Goal: Information Seeking & Learning: Find specific page/section

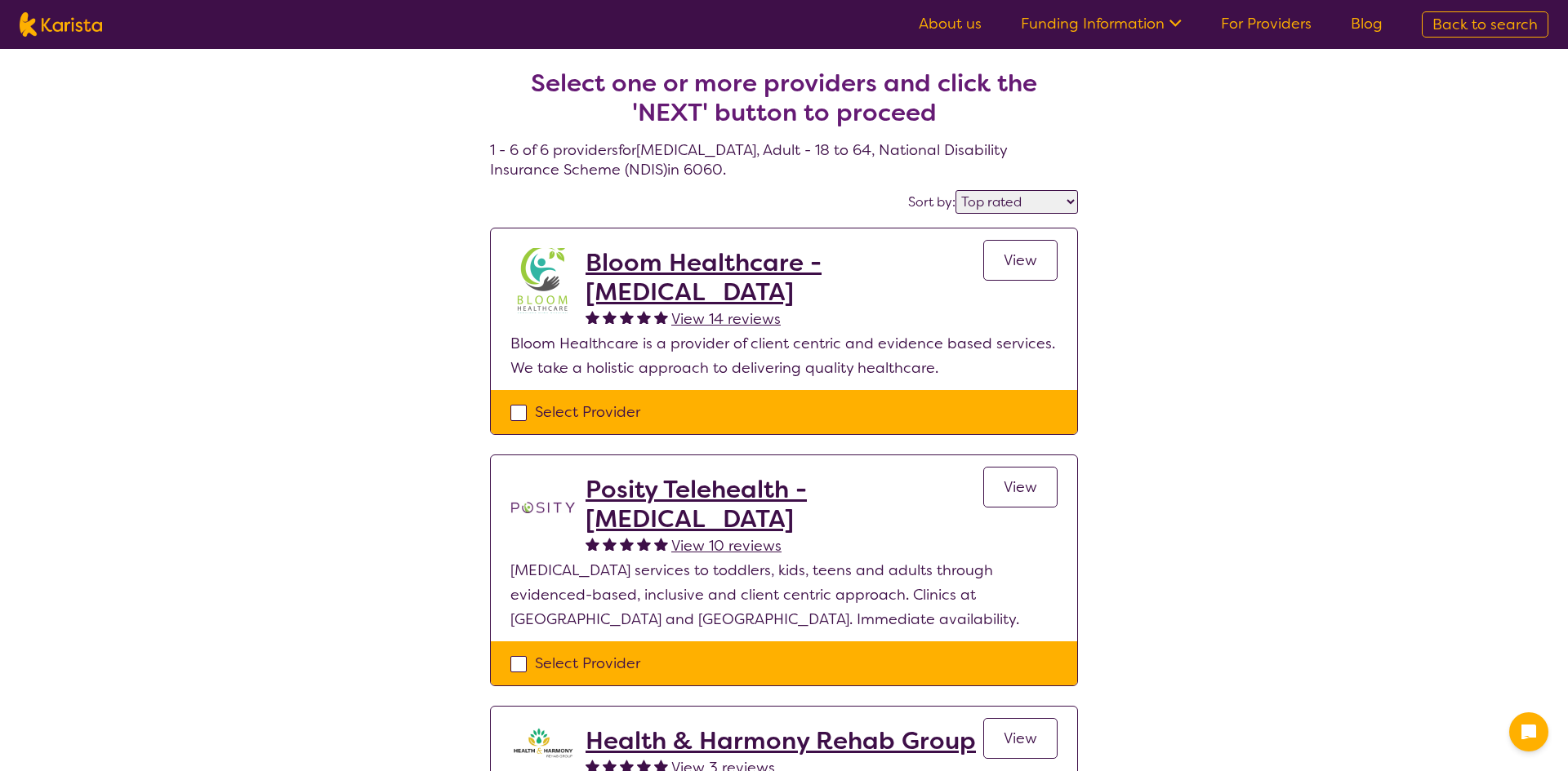
select select "by_score"
click at [1465, 25] on span "Back to search" at bounding box center [1485, 24] width 106 height 20
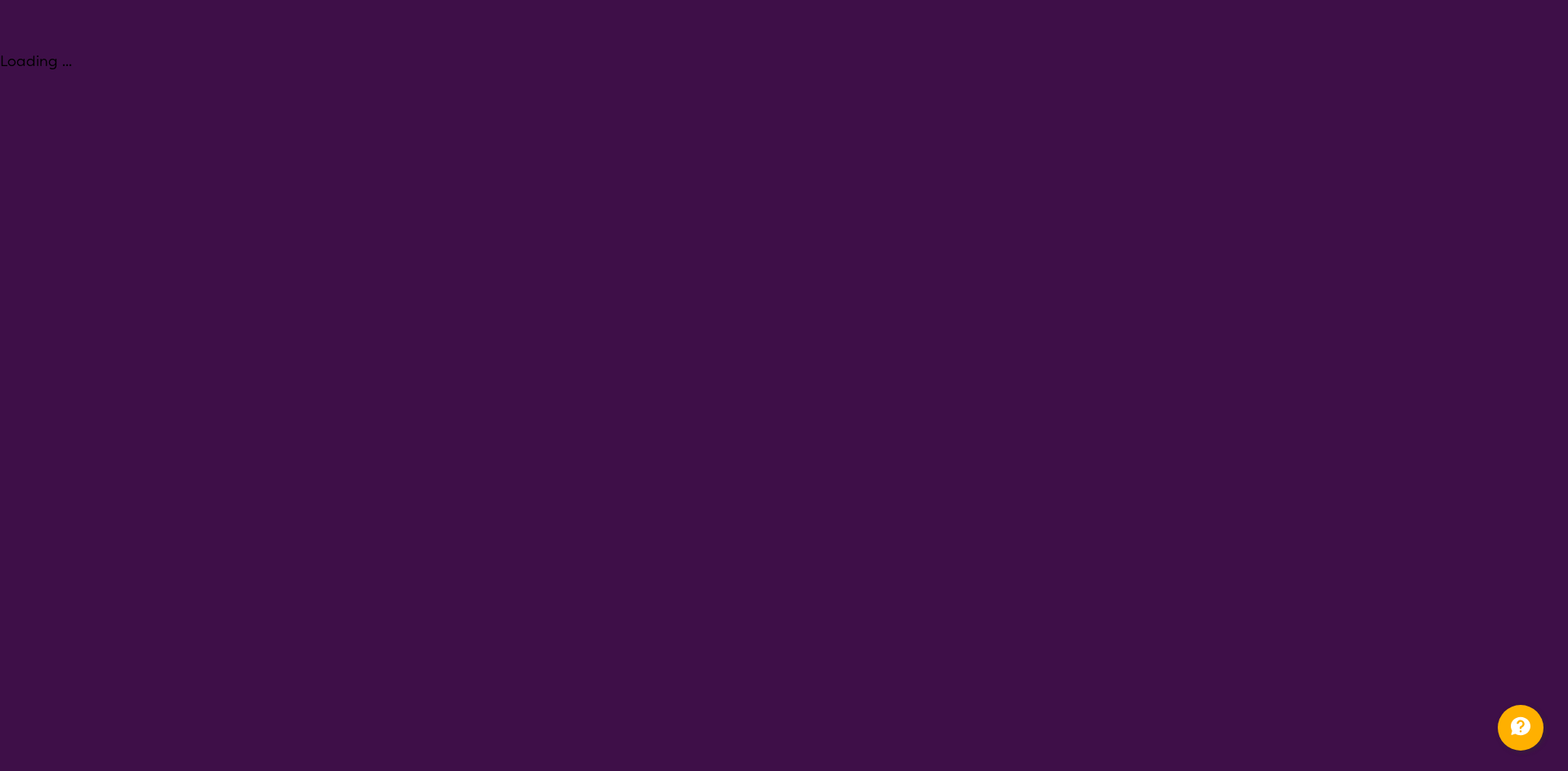
select select "[MEDICAL_DATA]"
select select "AD"
select select "NDIS"
select select "[MEDICAL_DATA]"
select select "AD"
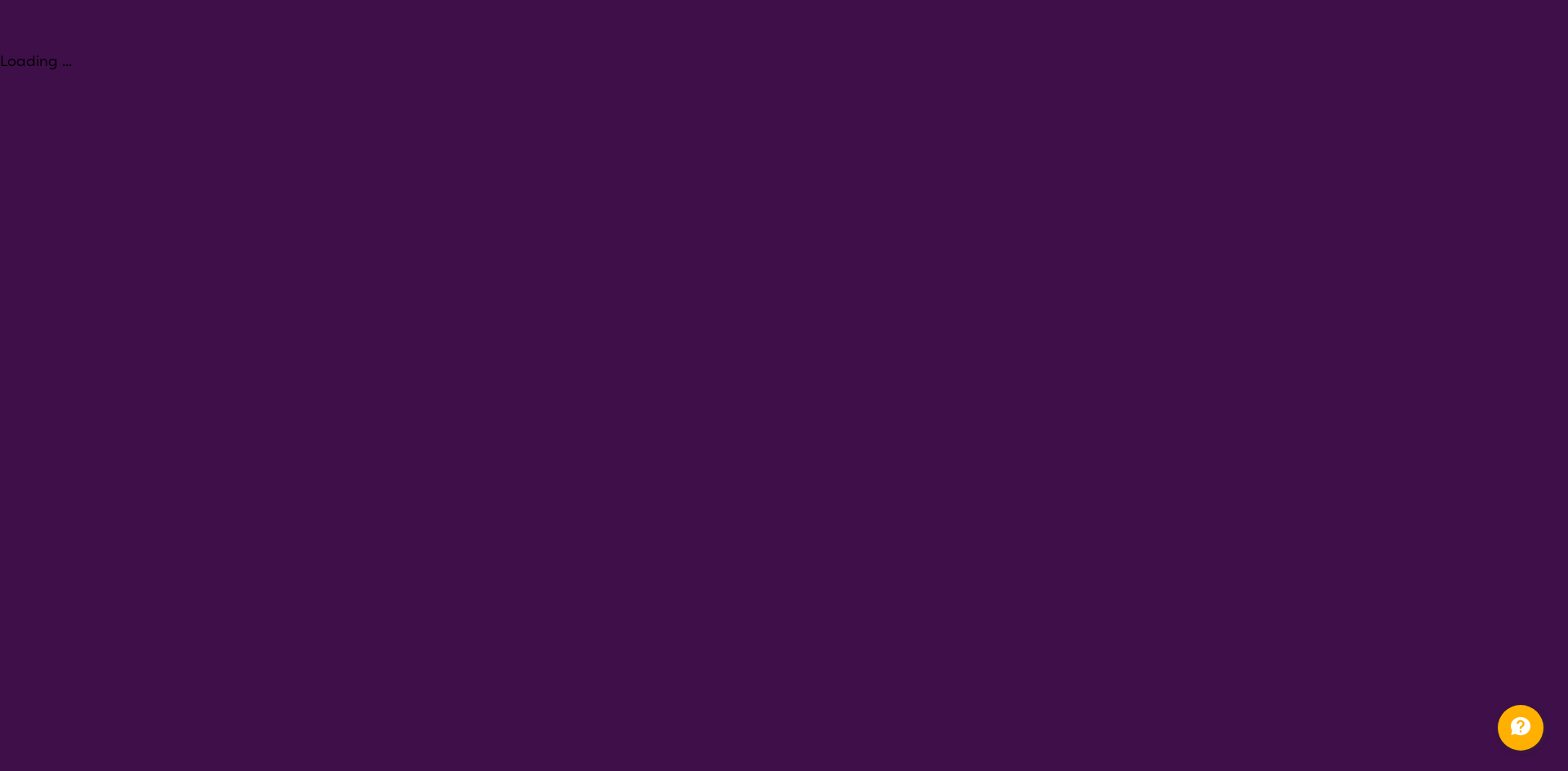
select select "NDIS"
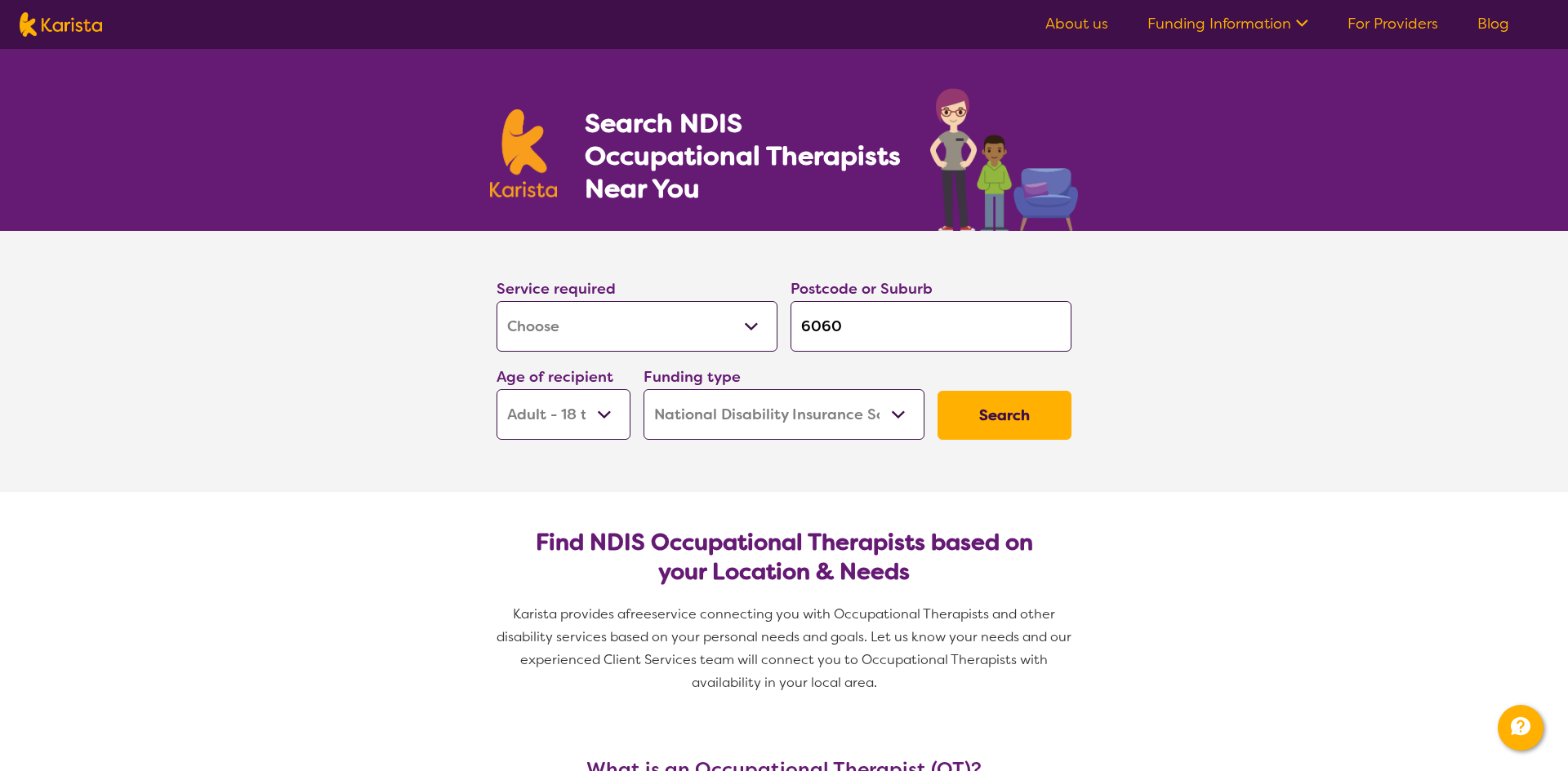
click at [689, 336] on select "Allied Health Assistant Assessment ([MEDICAL_DATA] or [MEDICAL_DATA]) Behaviour…" at bounding box center [637, 326] width 281 height 51
select select "NDIS Support Coordination"
click at [497, 301] on select "Allied Health Assistant Assessment ([MEDICAL_DATA] or [MEDICAL_DATA]) Behaviour…" at bounding box center [637, 326] width 281 height 51
select select "NDIS Support Coordination"
click at [980, 411] on button "Search" at bounding box center [1004, 415] width 134 height 49
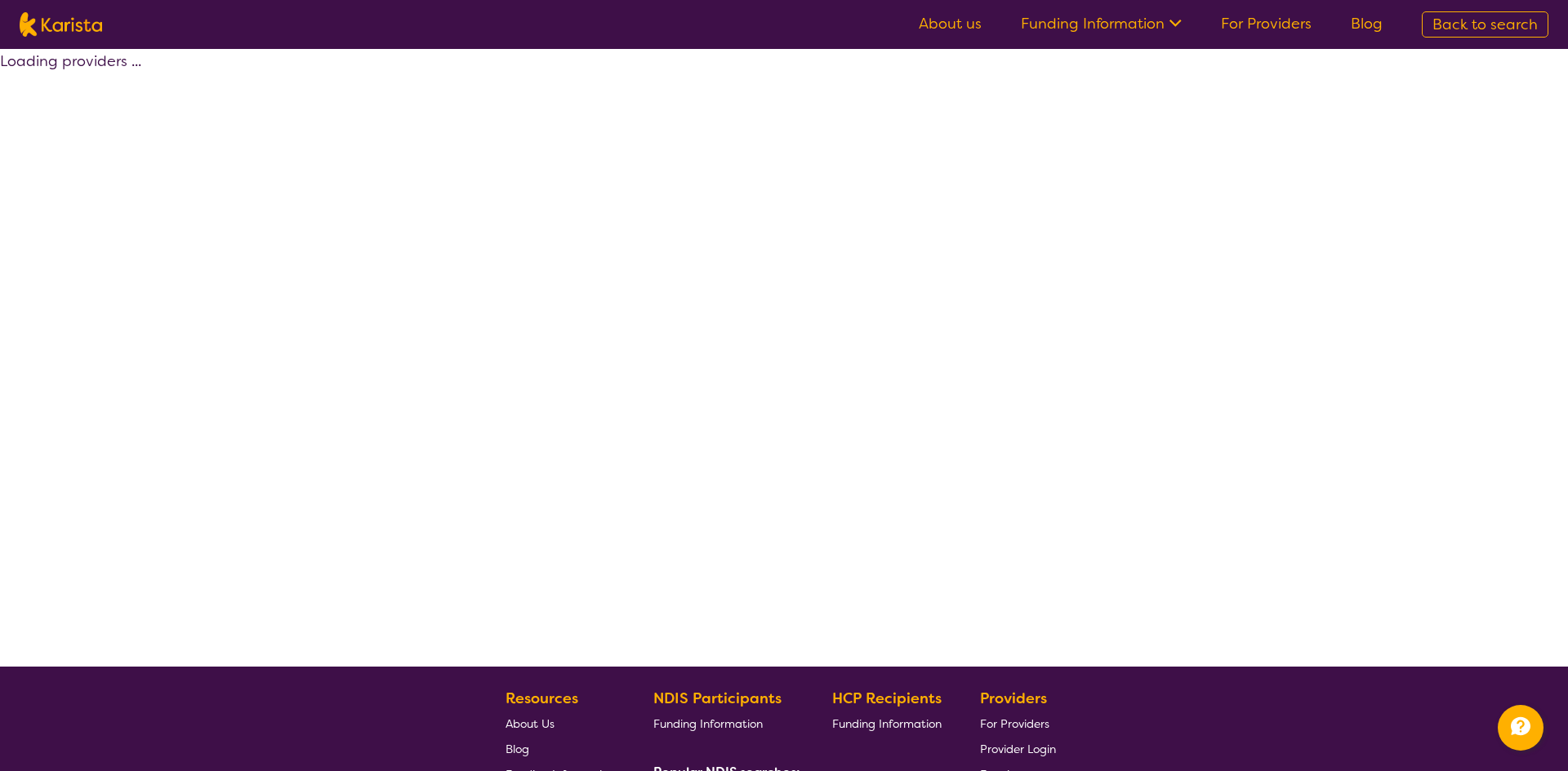
select select "by_score"
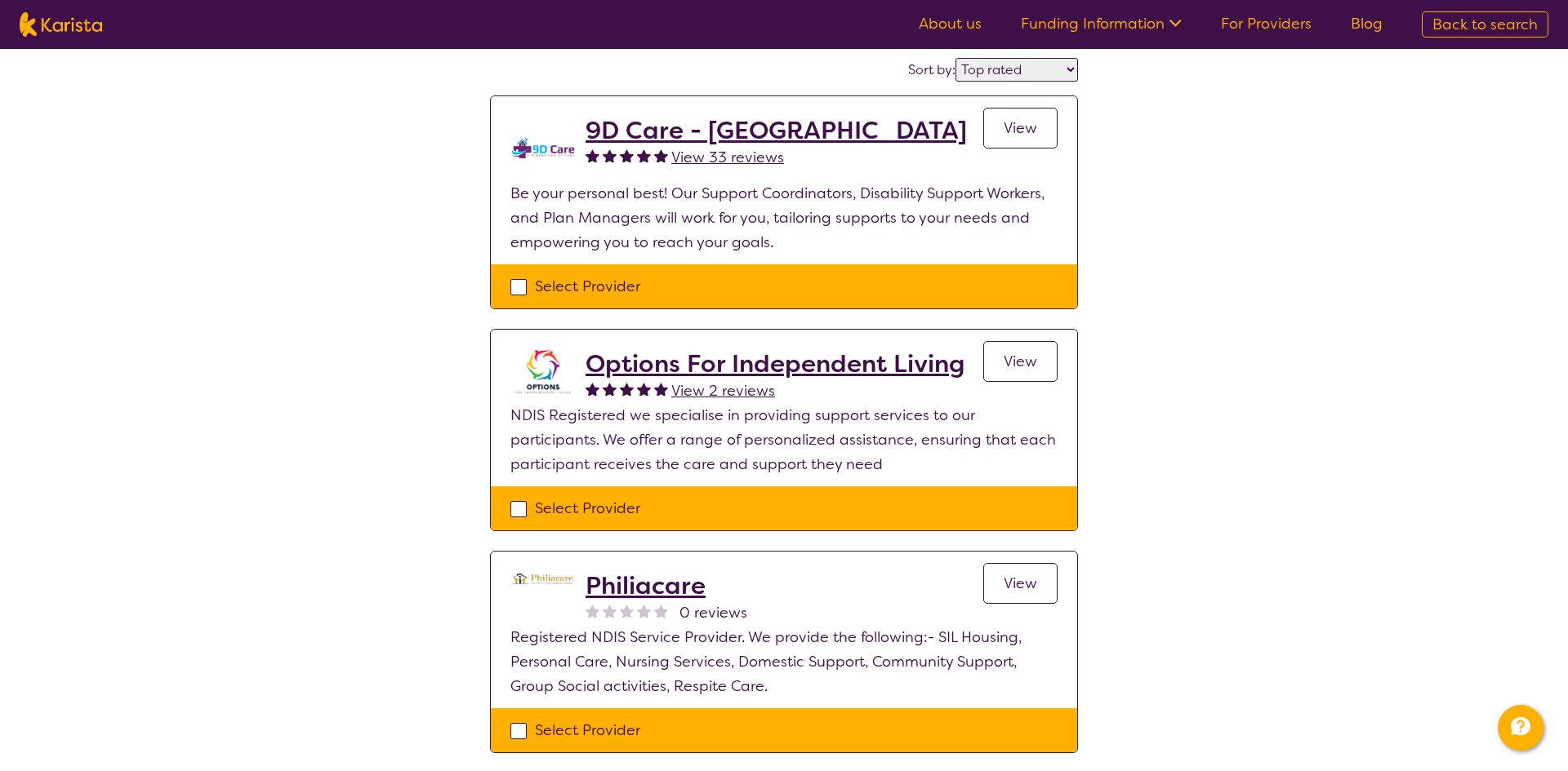
scroll to position [131, 0]
